Goal: Transaction & Acquisition: Purchase product/service

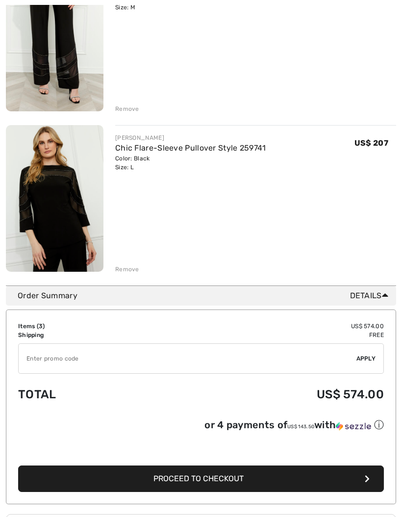
scroll to position [340, 0]
click at [359, 484] on button "Proceed to Checkout" at bounding box center [201, 478] width 366 height 26
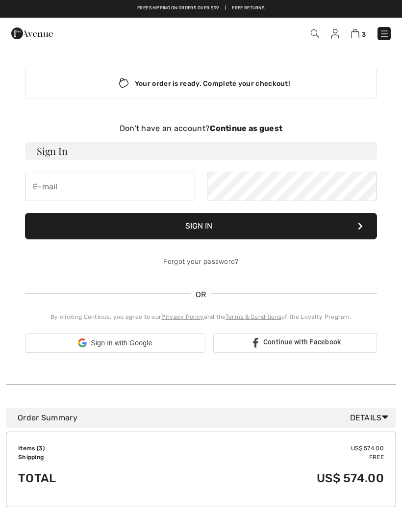
checkbox input "true"
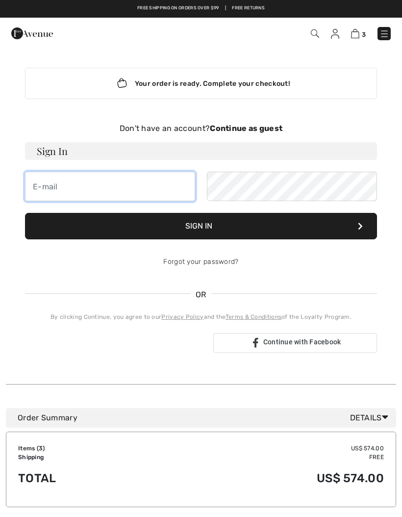
click at [59, 198] on input "email" at bounding box center [110, 186] width 170 height 29
type input "trholdren@msn.com"
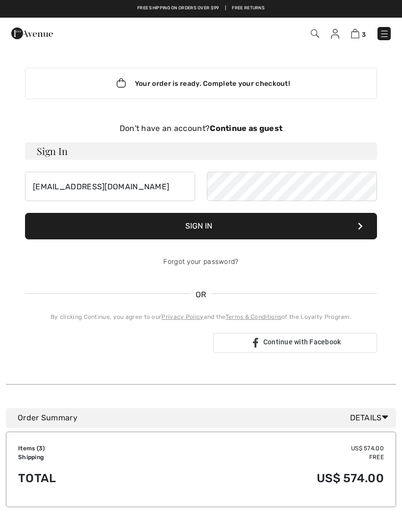
click at [292, 229] on button "Sign In" at bounding box center [201, 226] width 352 height 26
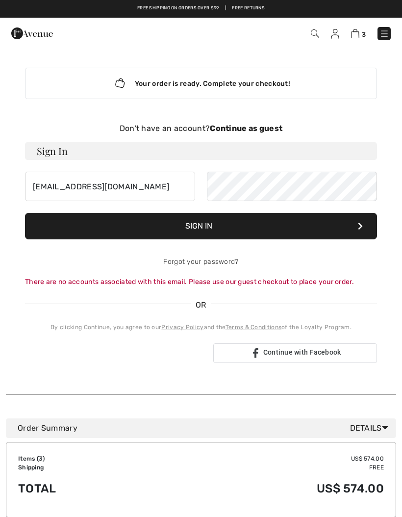
click at [357, 230] on button "Sign In" at bounding box center [201, 226] width 352 height 26
click at [218, 83] on div "Your order is ready. Complete your checkout!" at bounding box center [201, 83] width 352 height 31
click at [120, 78] on icon "Lottie animation" at bounding box center [121, 83] width 19 height 15
click at [336, 33] on img at bounding box center [335, 34] width 8 height 10
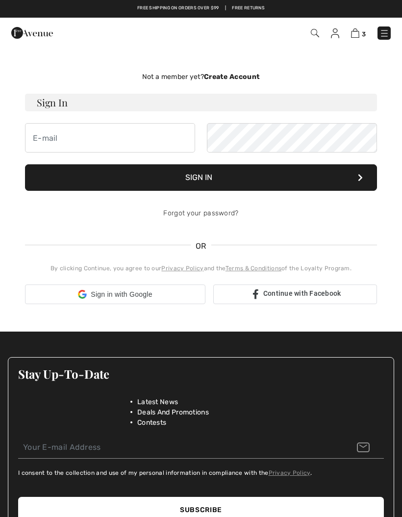
checkbox input "true"
click at [329, 38] on span "3" at bounding box center [283, 32] width 215 height 13
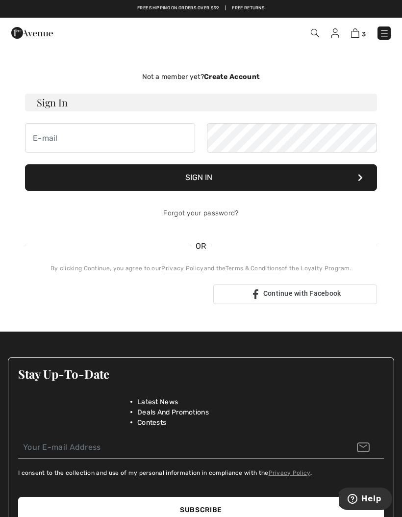
click at [231, 76] on strong "Create Account" at bounding box center [232, 77] width 56 height 8
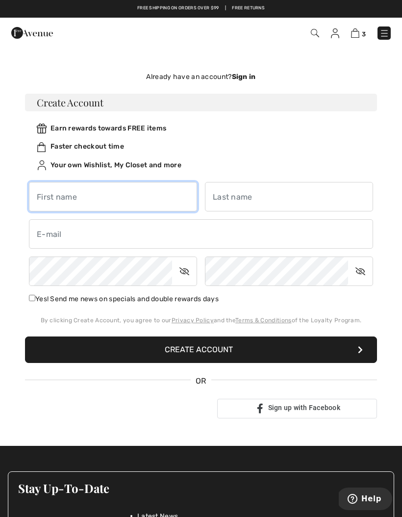
click at [57, 204] on input "text" at bounding box center [113, 196] width 168 height 29
type input "Teresa"
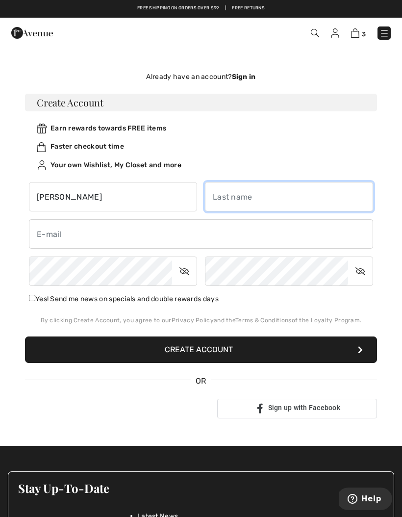
type input "Holdren"
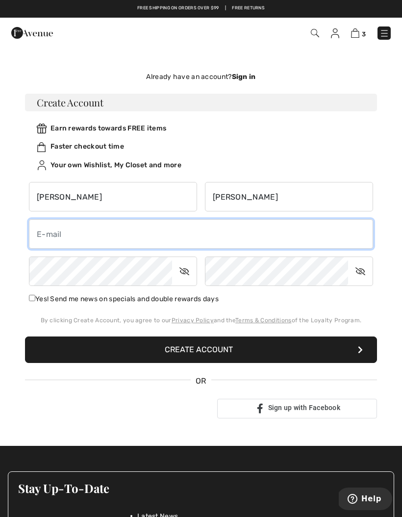
type input "trholdren@msn.com"
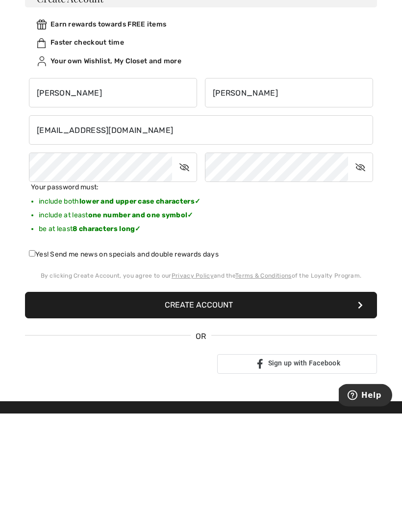
click at [37, 353] on label "Yes! Send me news on specials and double rewards days" at bounding box center [124, 358] width 190 height 10
click at [35, 354] on input "Yes! Send me news on specials and double rewards days" at bounding box center [32, 357] width 6 height 6
checkbox input "true"
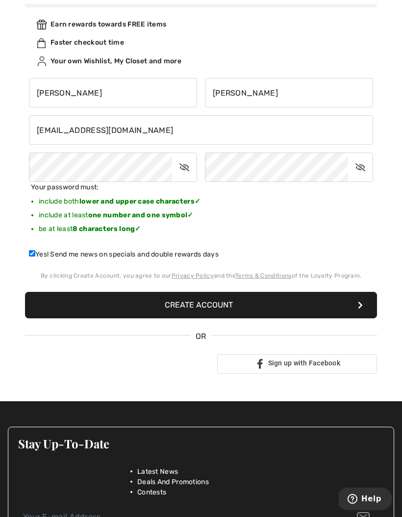
click at [292, 312] on button "Create Account" at bounding box center [201, 305] width 352 height 26
click at [355, 302] on button "Create Account" at bounding box center [201, 305] width 352 height 26
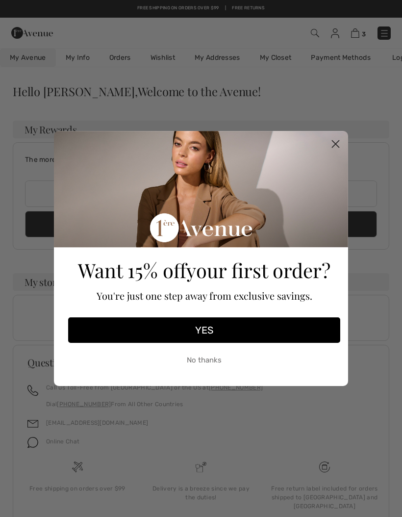
click at [232, 330] on button "YES" at bounding box center [204, 329] width 272 height 25
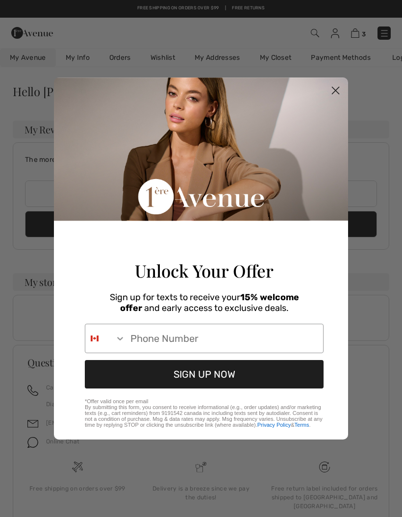
click at [137, 341] on input "Phone Number" at bounding box center [225, 338] width 198 height 28
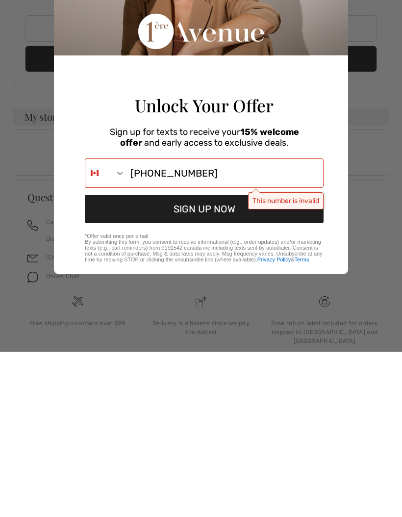
scroll to position [34, 0]
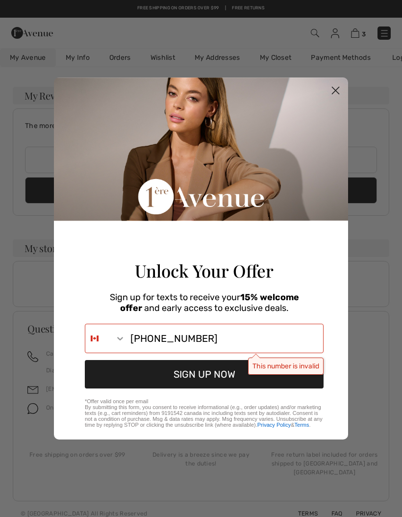
click at [221, 380] on button "SIGN UP NOW" at bounding box center [204, 374] width 239 height 28
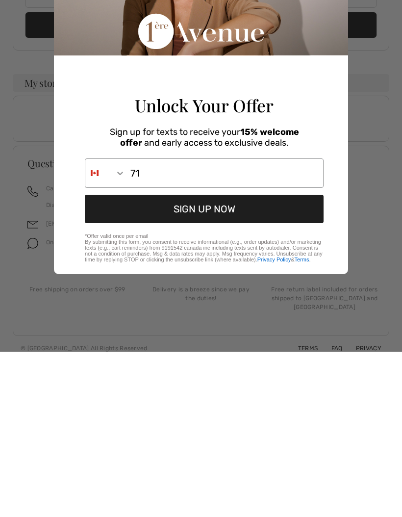
type input "7"
click at [118, 324] on button "Search Countries" at bounding box center [105, 338] width 40 height 28
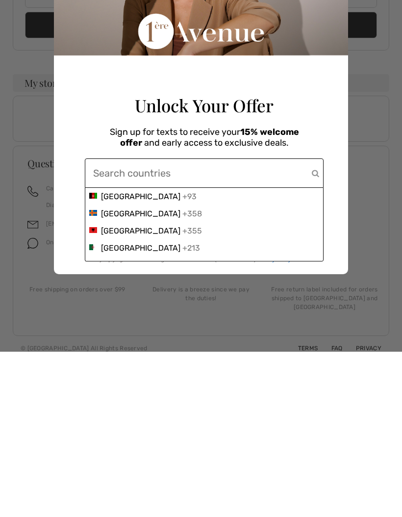
click at [122, 324] on input "Phone Number" at bounding box center [202, 338] width 219 height 28
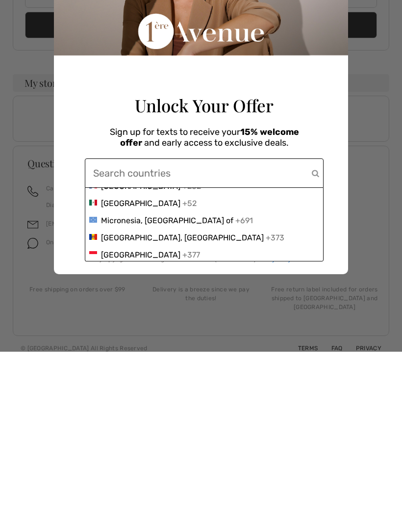
scroll to position [0, 0]
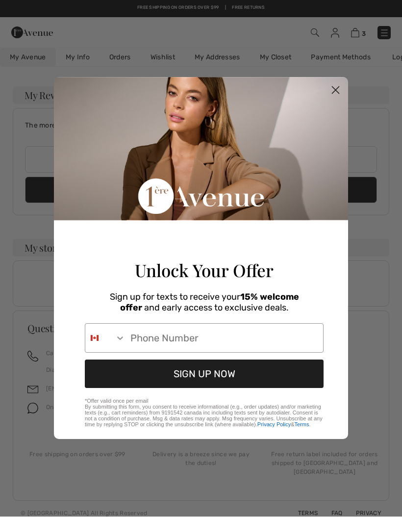
click at [124, 342] on icon "Search Countries" at bounding box center [120, 338] width 10 height 10
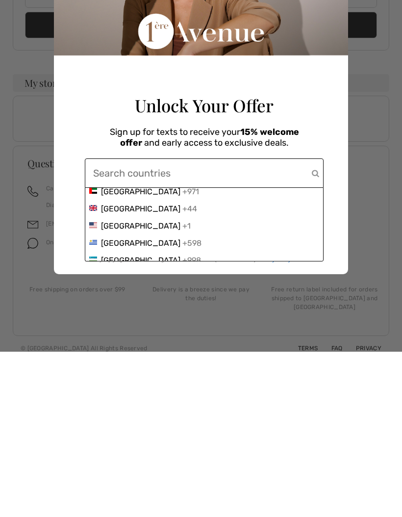
scroll to position [3797, 0]
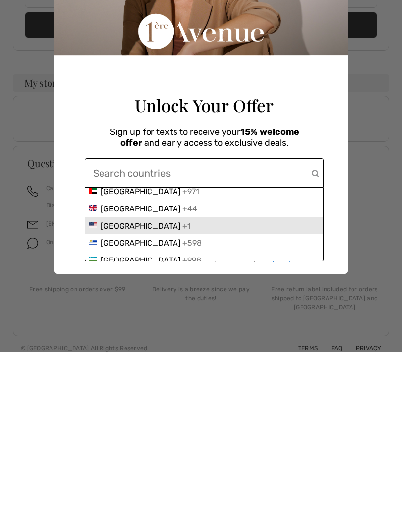
click at [143, 386] on span "United States" at bounding box center [140, 390] width 79 height 9
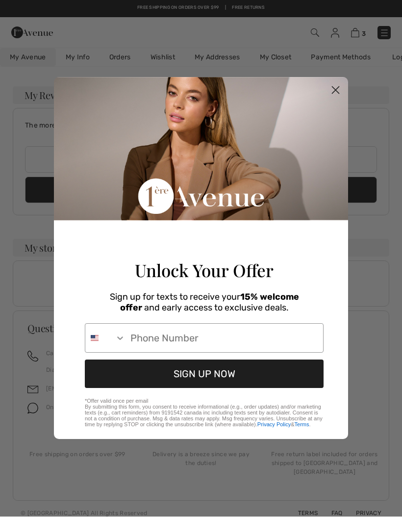
click at [149, 342] on input "Phone Number" at bounding box center [225, 338] width 198 height 28
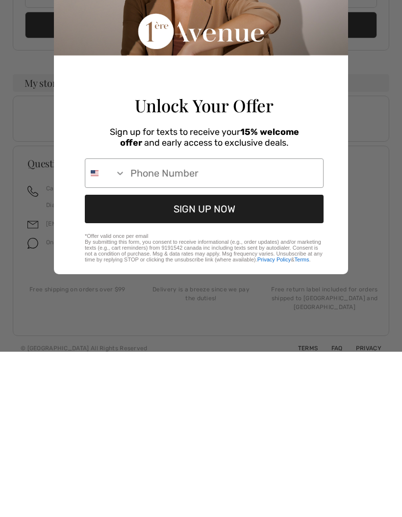
type input "713-503-8952"
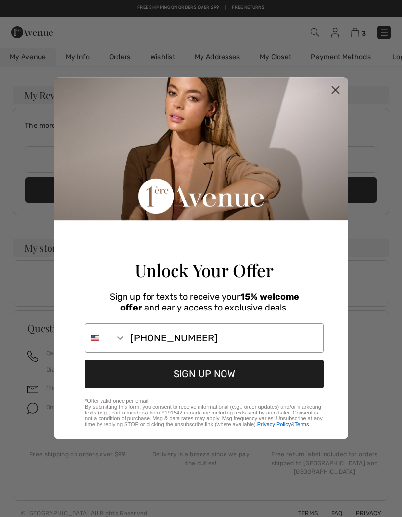
click at [236, 377] on button "SIGN UP NOW" at bounding box center [204, 374] width 239 height 28
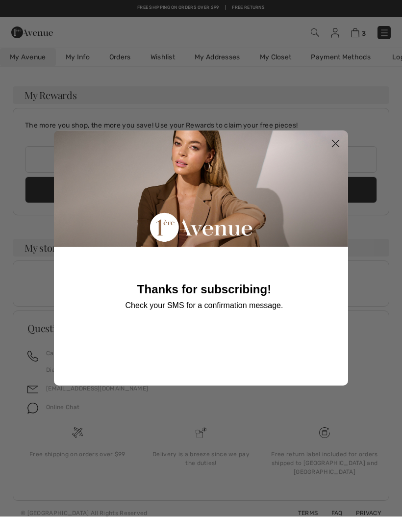
click at [329, 149] on circle "Close dialog" at bounding box center [335, 144] width 16 height 16
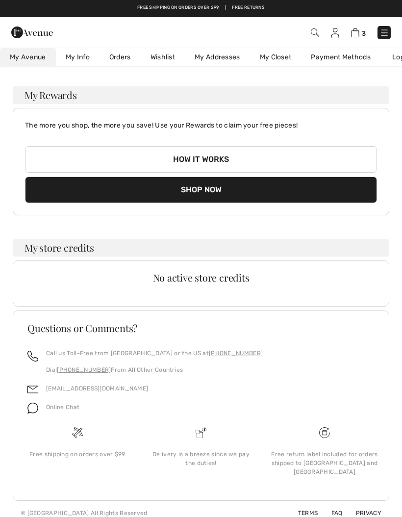
click at [114, 59] on link "Orders" at bounding box center [120, 58] width 41 height 18
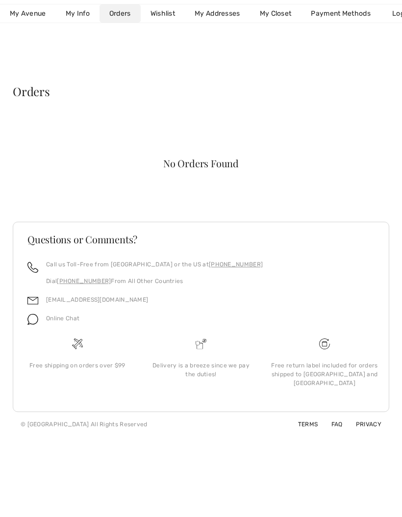
scroll to position [0, 0]
click at [366, 10] on link "Payment Methods" at bounding box center [340, 13] width 79 height 18
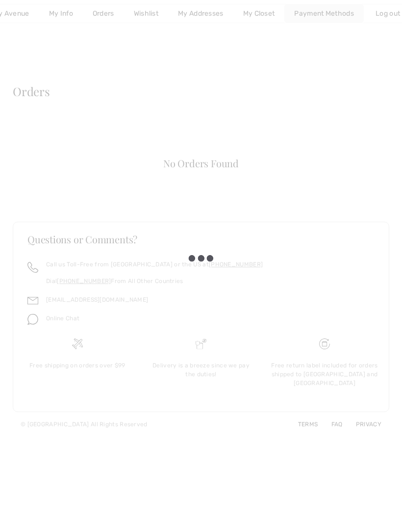
click at [341, 19] on div at bounding box center [201, 258] width 402 height 517
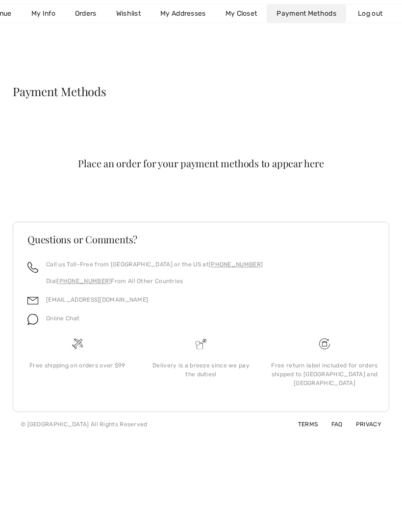
click at [333, 165] on div "Place an order for your payment methods to appear here" at bounding box center [200, 163] width 339 height 10
click at [175, 18] on link "My Addresses" at bounding box center [183, 13] width 65 height 18
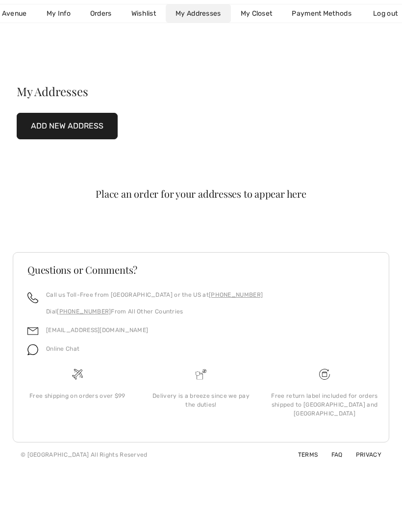
scroll to position [0, 18]
click at [68, 121] on button "Add New Address" at bounding box center [67, 126] width 101 height 26
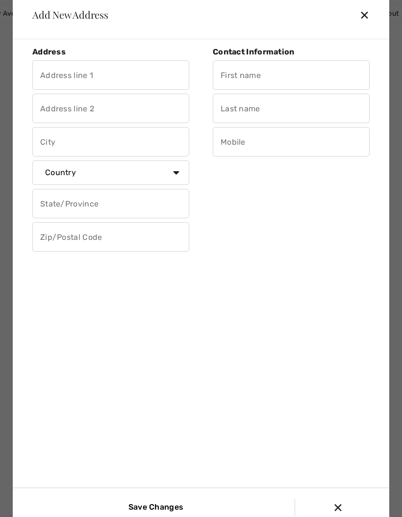
click at [56, 75] on input "text" at bounding box center [110, 74] width 157 height 29
type input "[STREET_ADDRESS]"
type input "Bacliff"
type input "[GEOGRAPHIC_DATA]"
type input "77539"
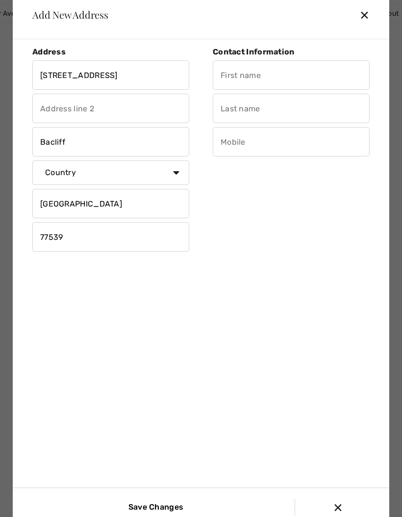
type input "[PERSON_NAME]"
type input "7135038952"
click at [179, 173] on select "Country Canada United States Afghanistan Aland Islands Albania Algeria American…" at bounding box center [110, 172] width 157 height 25
select select "US"
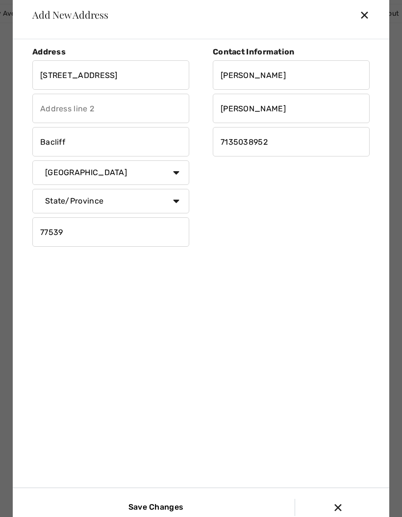
click at [80, 235] on input "77539" at bounding box center [110, 231] width 157 height 29
type input "77518"
click at [348, 282] on div "Address 5416 W. Bayshore Dr. Bacliff Country Canada United States Afghanistan A…" at bounding box center [203, 281] width 357 height 468
click at [199, 501] on div "Save Changes" at bounding box center [154, 507] width 282 height 17
click at [161, 513] on input "Save Changes" at bounding box center [154, 507] width 66 height 17
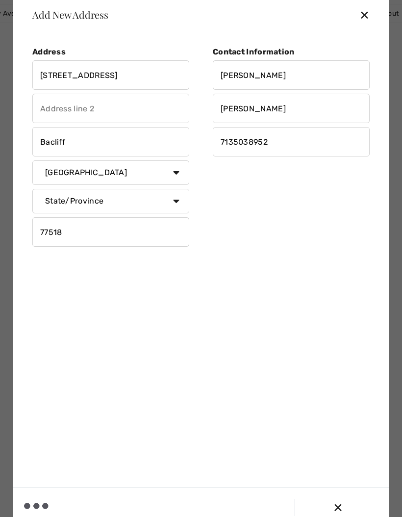
click at [0, 0] on input "Save Changes" at bounding box center [0, 0] width 0 height 0
click at [176, 209] on select "State/Province Alabama Alaska American Samoa Arizona Arkansas California Colora…" at bounding box center [110, 201] width 157 height 25
select select "[GEOGRAPHIC_DATA]"
click at [171, 500] on input "Save Changes" at bounding box center [154, 507] width 66 height 17
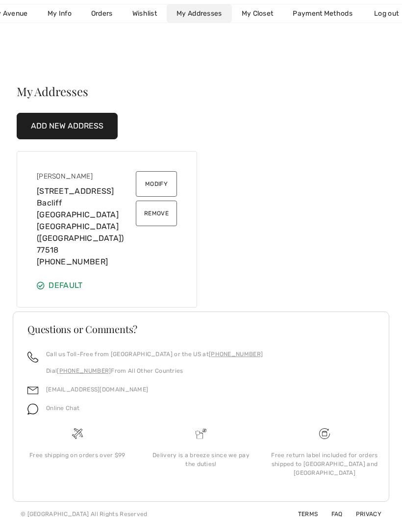
click at [99, 15] on link "Orders" at bounding box center [101, 13] width 41 height 18
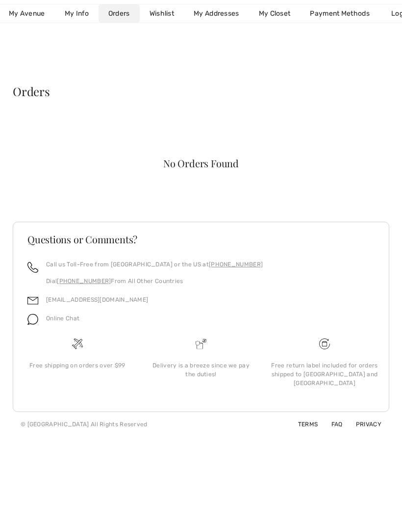
scroll to position [0, 0]
click at [30, 13] on span "My Avenue" at bounding box center [28, 13] width 36 height 8
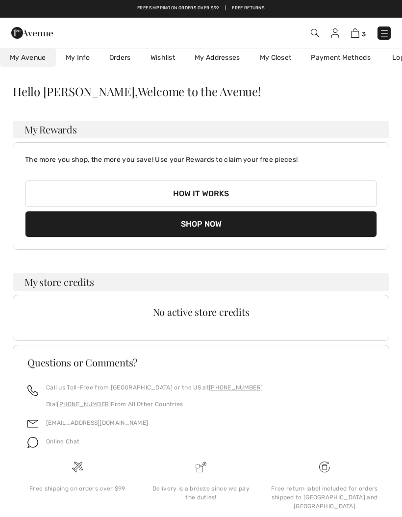
click at [352, 34] on img at bounding box center [355, 32] width 8 height 9
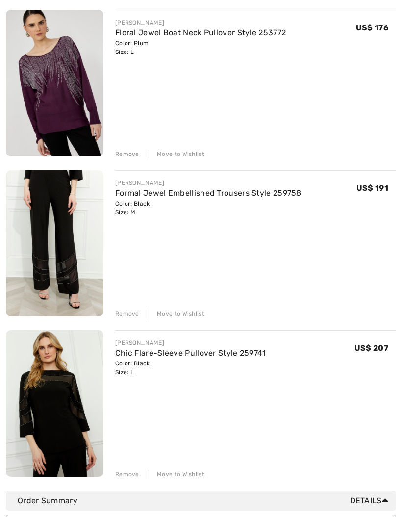
scroll to position [138, 0]
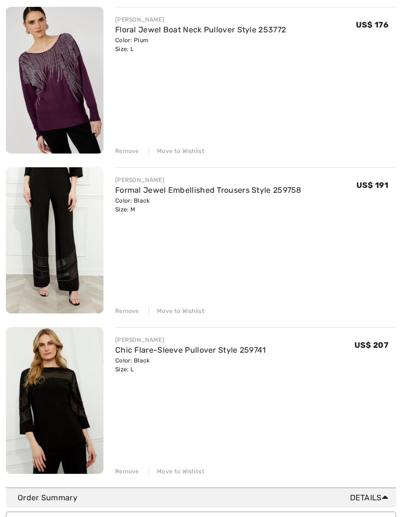
click at [79, 428] on img at bounding box center [55, 400] width 98 height 147
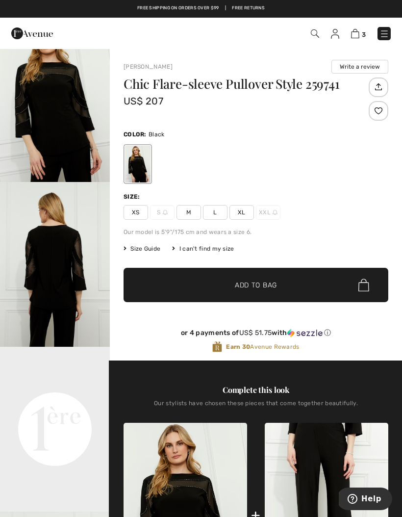
click at [355, 32] on img at bounding box center [355, 33] width 8 height 9
click at [354, 36] on img at bounding box center [355, 33] width 8 height 9
click at [357, 33] on img at bounding box center [355, 33] width 8 height 9
click at [359, 34] on img at bounding box center [355, 33] width 8 height 9
click at [358, 35] on img at bounding box center [355, 33] width 8 height 9
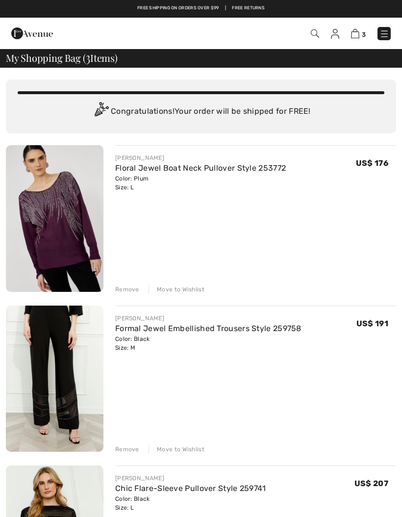
checkbox input "true"
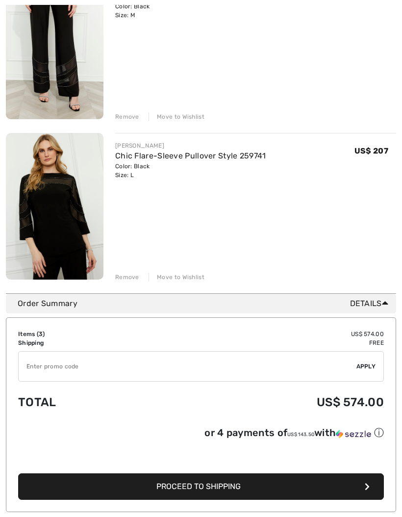
scroll to position [333, 0]
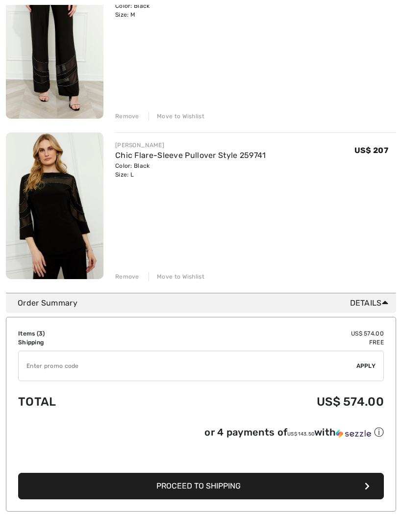
click at [362, 370] on div "✔ Apply Remove" at bounding box center [201, 366] width 366 height 30
click at [337, 490] on button "Proceed to Shipping" at bounding box center [201, 486] width 366 height 26
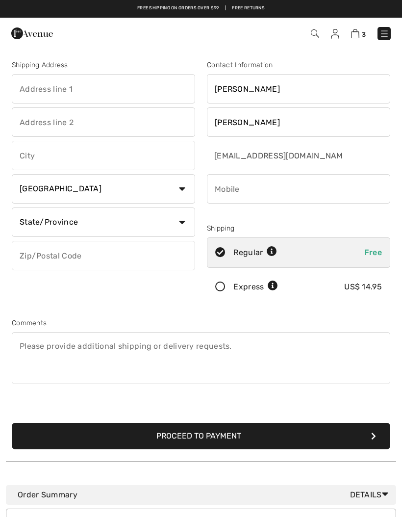
click at [24, 82] on input "text" at bounding box center [103, 88] width 183 height 29
type input "[STREET_ADDRESS]"
type input "Bacliff"
select select "0"
type input "77539"
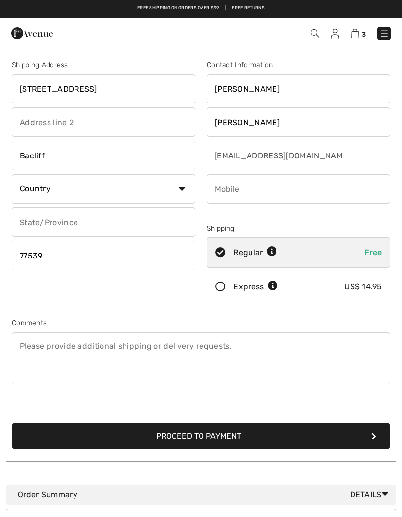
click at [176, 184] on select "Country [GEOGRAPHIC_DATA] [GEOGRAPHIC_DATA] [GEOGRAPHIC_DATA] [GEOGRAPHIC_DATA]…" at bounding box center [103, 188] width 183 height 29
select select "US"
click at [179, 224] on select "State/Province [US_STATE] [US_STATE] [US_STATE] [US_STATE] [US_STATE] [US_STATE…" at bounding box center [103, 221] width 183 height 29
select select "[GEOGRAPHIC_DATA]"
click at [64, 253] on input "77539" at bounding box center [103, 255] width 183 height 29
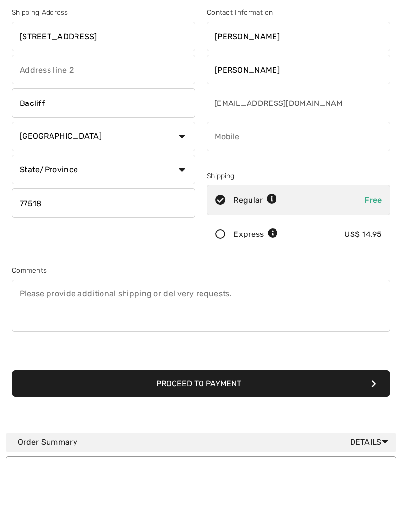
type input "77518"
click at [222, 282] on icon at bounding box center [220, 287] width 26 height 10
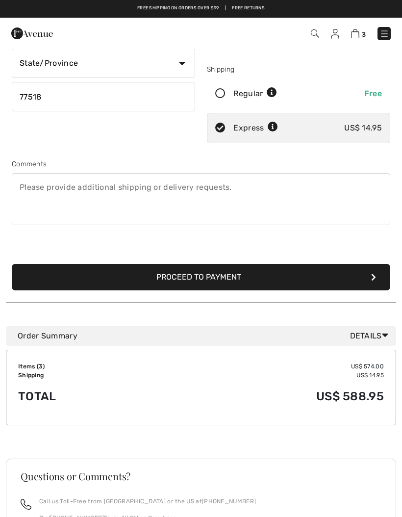
click at [364, 280] on button "Proceed to Payment" at bounding box center [201, 277] width 378 height 26
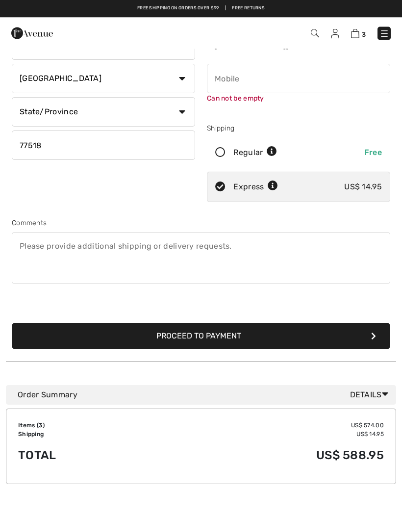
scroll to position [103, 0]
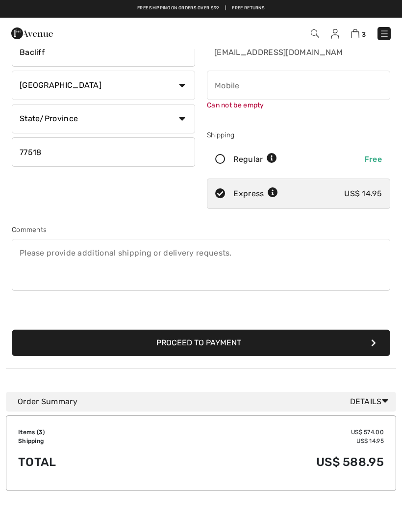
click at [371, 338] on button "Proceed to Payment" at bounding box center [201, 342] width 378 height 26
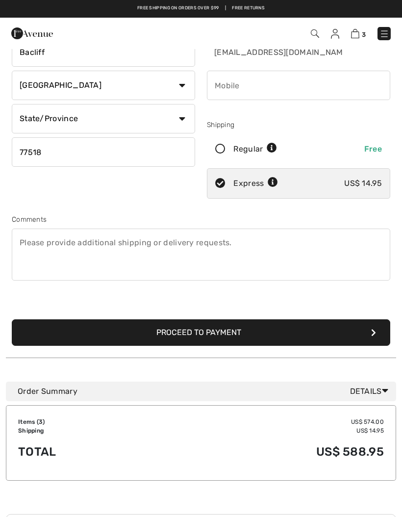
click at [365, 331] on button "Proceed to Payment" at bounding box center [201, 332] width 378 height 26
click at [219, 332] on button "Proceed to Payment" at bounding box center [201, 332] width 378 height 26
click at [368, 342] on button "Proceed to Payment" at bounding box center [201, 332] width 378 height 26
click at [389, 318] on div "Proceed to Payment" at bounding box center [201, 321] width 390 height 50
click at [381, 325] on button "Proceed to Payment" at bounding box center [201, 332] width 378 height 26
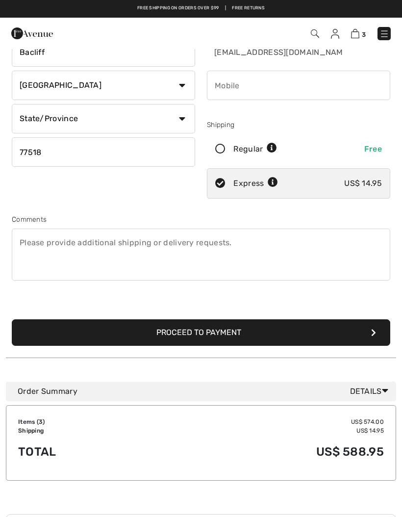
click at [365, 345] on button "Proceed to Payment" at bounding box center [201, 332] width 378 height 26
click at [365, 341] on button "Proceed to Payment" at bounding box center [201, 332] width 378 height 26
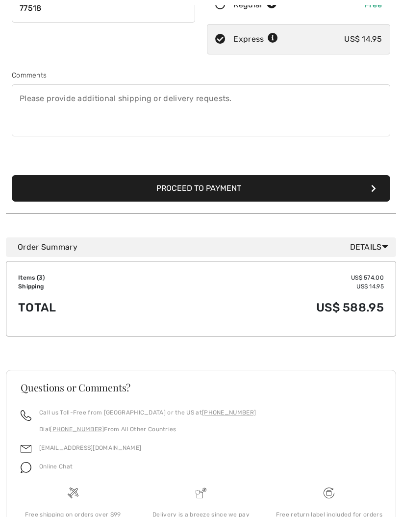
scroll to position [272, 0]
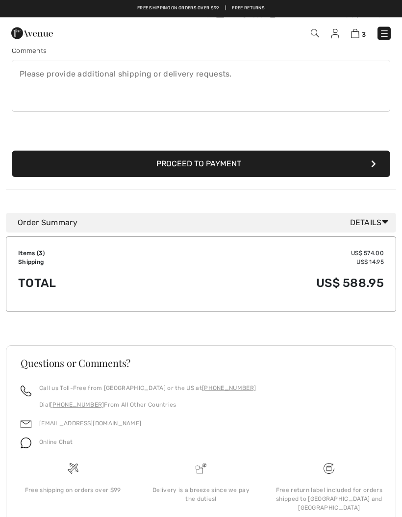
click at [364, 285] on td "US$ 588.95" at bounding box center [267, 283] width 234 height 33
click at [338, 160] on button "Proceed to Payment" at bounding box center [201, 164] width 378 height 26
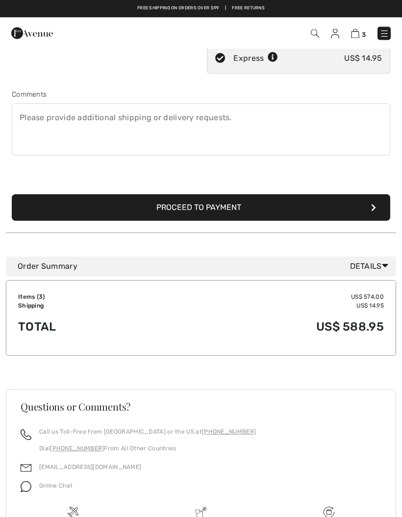
click at [352, 154] on textarea at bounding box center [201, 130] width 378 height 52
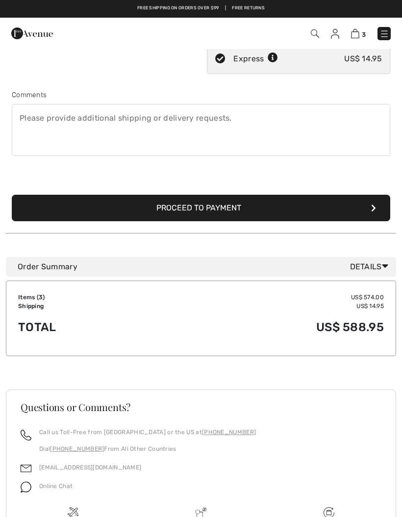
click at [369, 213] on button "Proceed to Payment" at bounding box center [201, 208] width 378 height 26
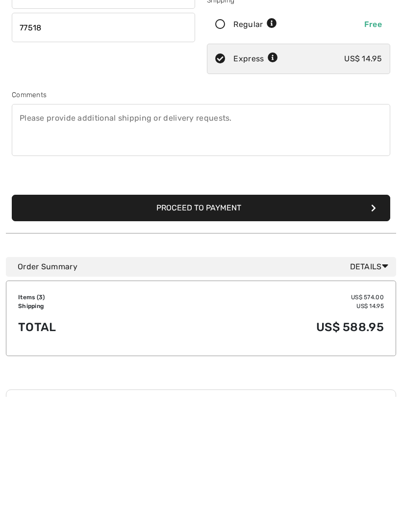
scroll to position [103, 0]
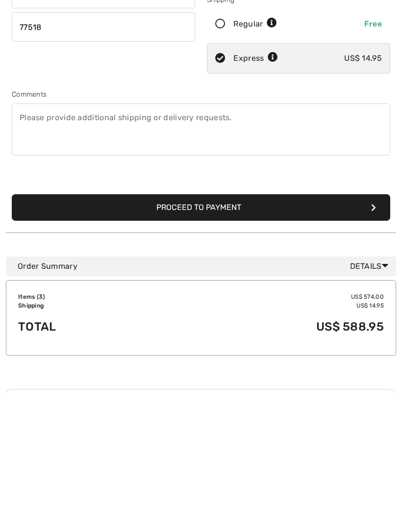
click at [371, 332] on icon "submit" at bounding box center [373, 332] width 5 height 8
click at [367, 338] on button "Proceed to Payment" at bounding box center [201, 332] width 378 height 26
click at [374, 334] on icon "submit" at bounding box center [373, 332] width 5 height 8
click at [238, 342] on button "Proceed to Payment" at bounding box center [201, 332] width 378 height 26
click at [173, 336] on button "Proceed to Payment" at bounding box center [201, 332] width 378 height 26
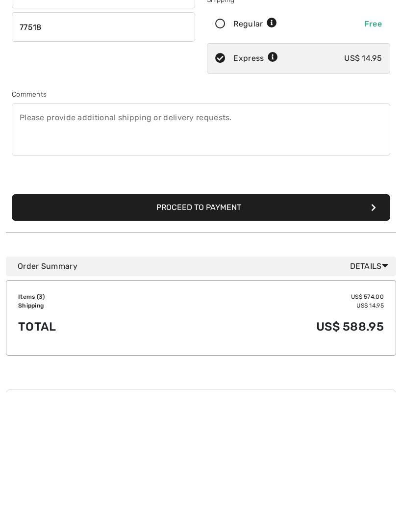
click at [181, 340] on button "Proceed to Payment" at bounding box center [201, 332] width 378 height 26
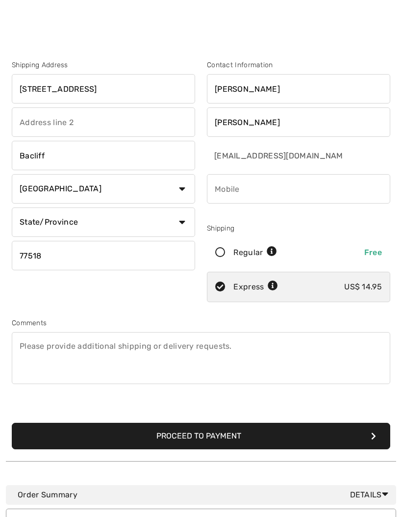
click at [240, 432] on button "Proceed to Payment" at bounding box center [201, 436] width 378 height 26
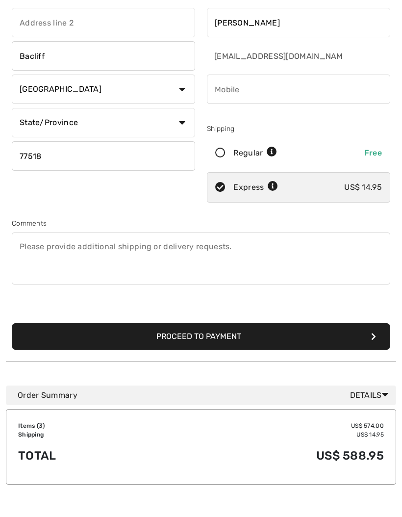
scroll to position [103, 0]
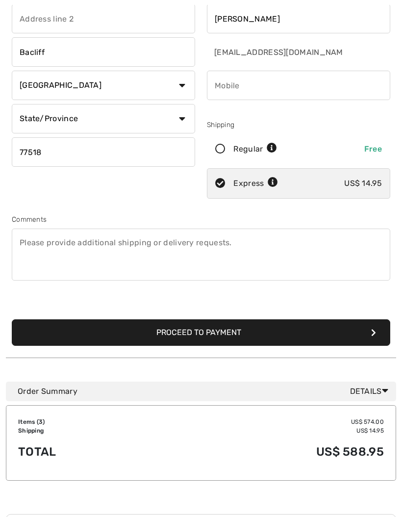
click at [368, 341] on button "Proceed to Payment" at bounding box center [201, 333] width 378 height 26
click at [371, 329] on icon "submit" at bounding box center [373, 333] width 5 height 8
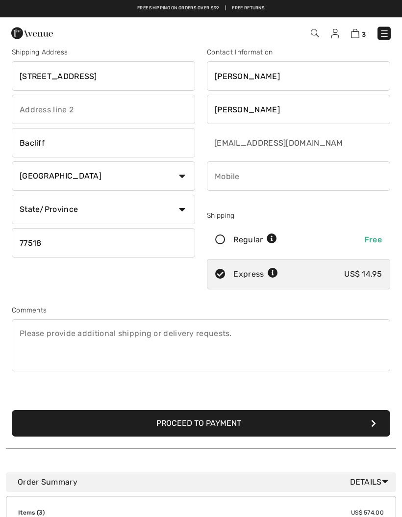
scroll to position [0, 0]
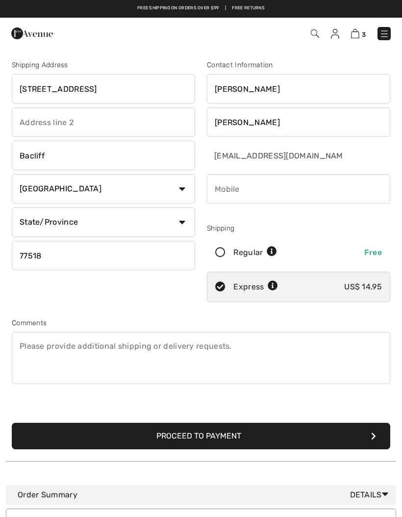
click at [241, 191] on input "phone" at bounding box center [298, 188] width 183 height 29
type input "7135038952"
click at [216, 439] on button "Proceed to Payment" at bounding box center [201, 436] width 378 height 26
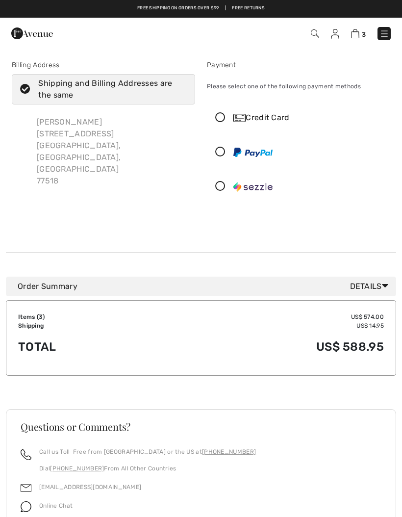
click at [223, 152] on icon at bounding box center [220, 152] width 26 height 10
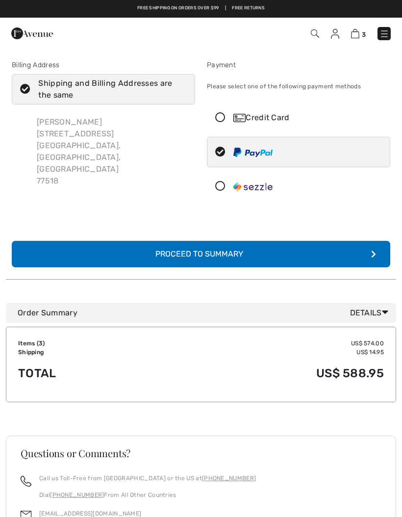
click at [214, 253] on div "Proceed to Summary" at bounding box center [201, 254] width 107 height 12
click at [371, 248] on button "Complete Your Order with PayPal Proceed to Summary" at bounding box center [201, 254] width 378 height 26
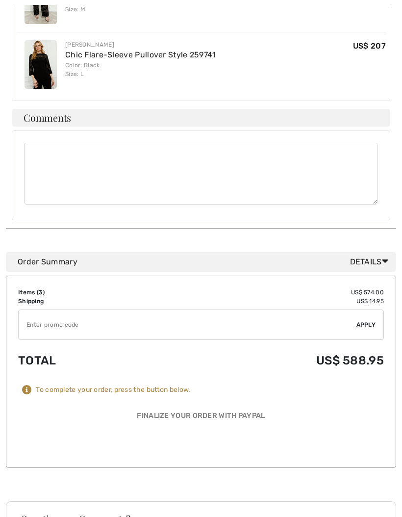
scroll to position [458, 0]
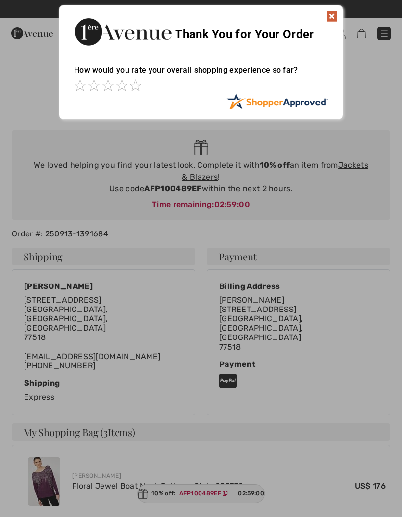
click at [334, 14] on img at bounding box center [332, 16] width 12 height 12
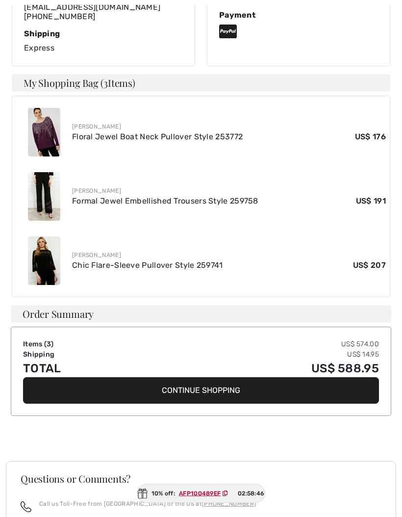
scroll to position [349, 0]
